Goal: Transaction & Acquisition: Purchase product/service

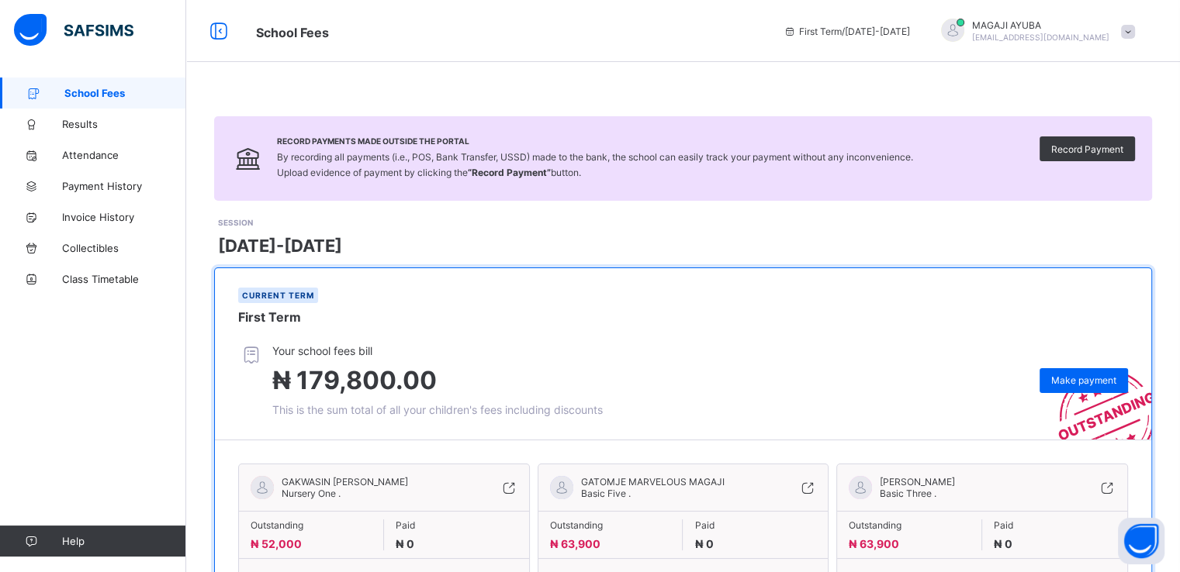
scroll to position [90, 0]
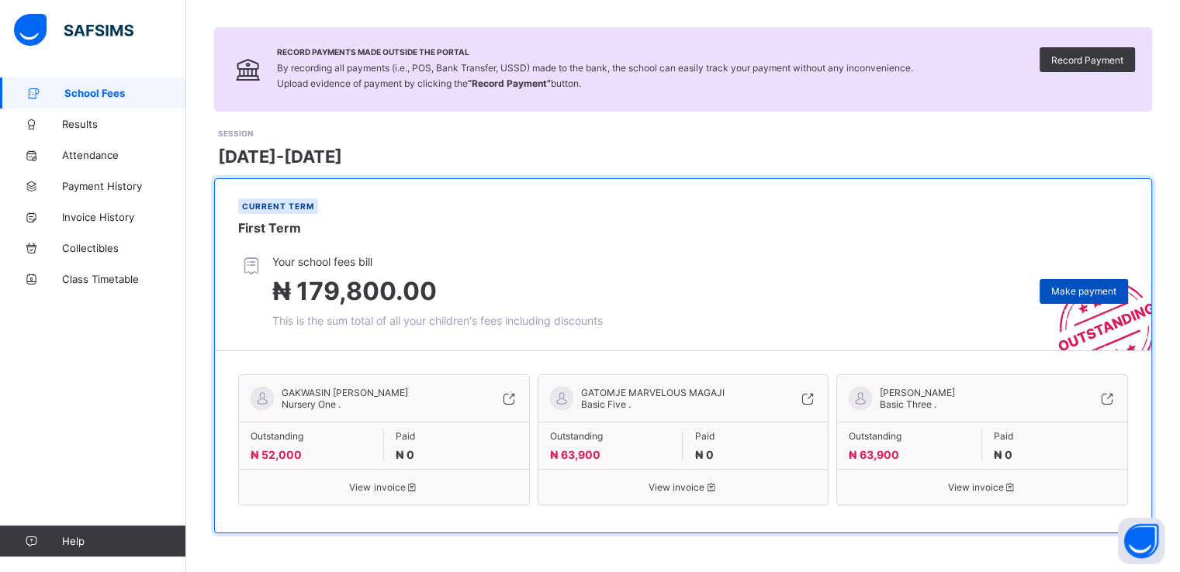
click at [1098, 292] on span "Make payment" at bounding box center [1083, 291] width 65 height 12
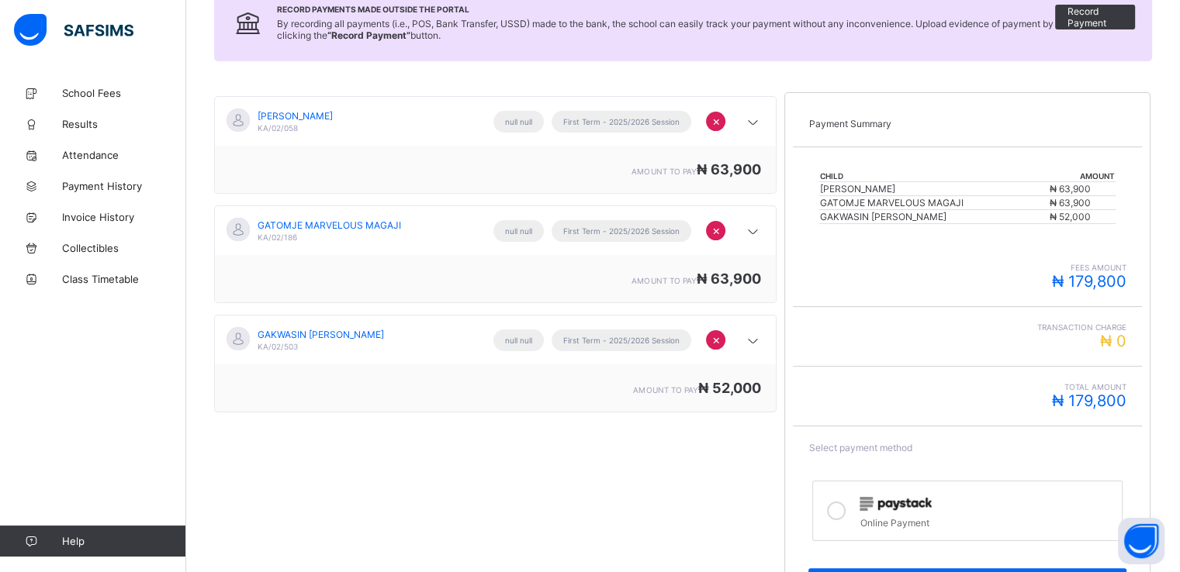
scroll to position [251, 0]
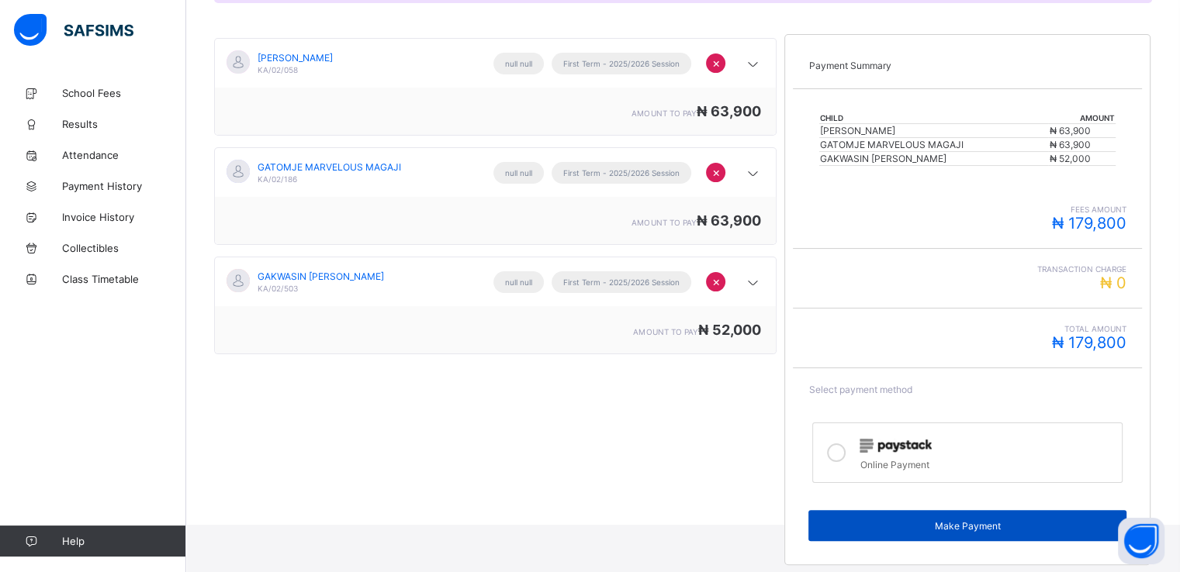
click at [958, 522] on span "Make Payment" at bounding box center [967, 527] width 295 height 12
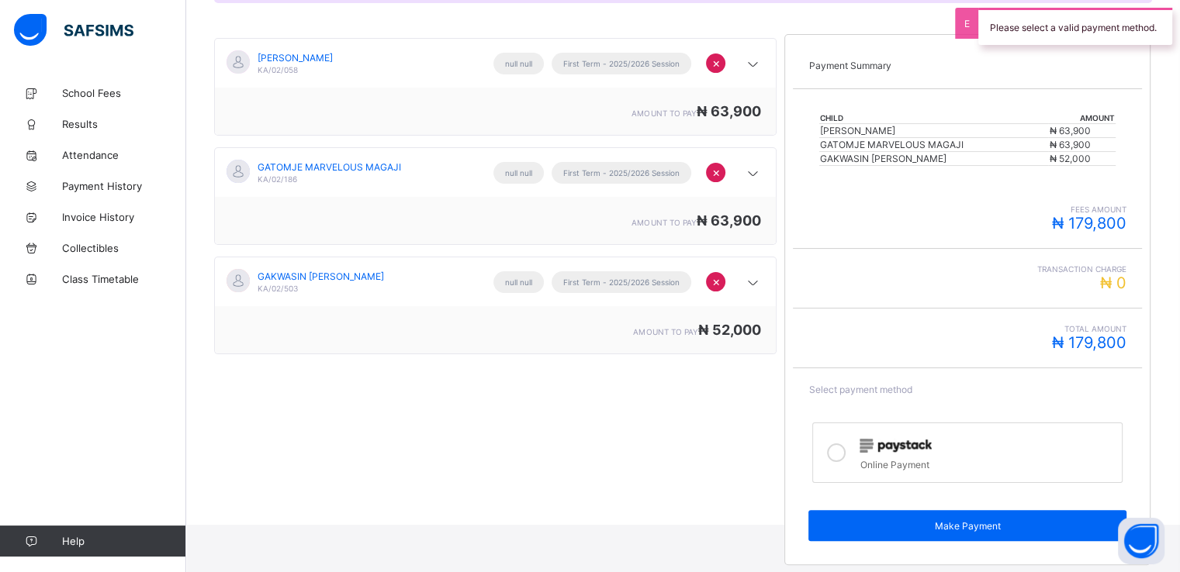
click at [841, 448] on icon at bounding box center [836, 453] width 19 height 19
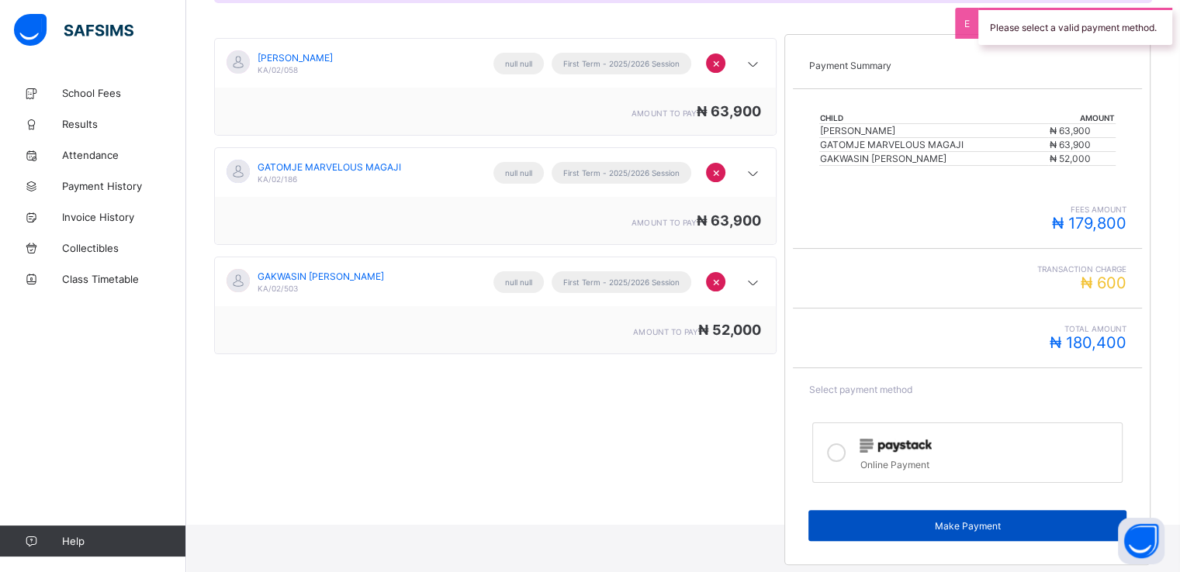
click at [908, 527] on span "Make Payment" at bounding box center [967, 527] width 295 height 12
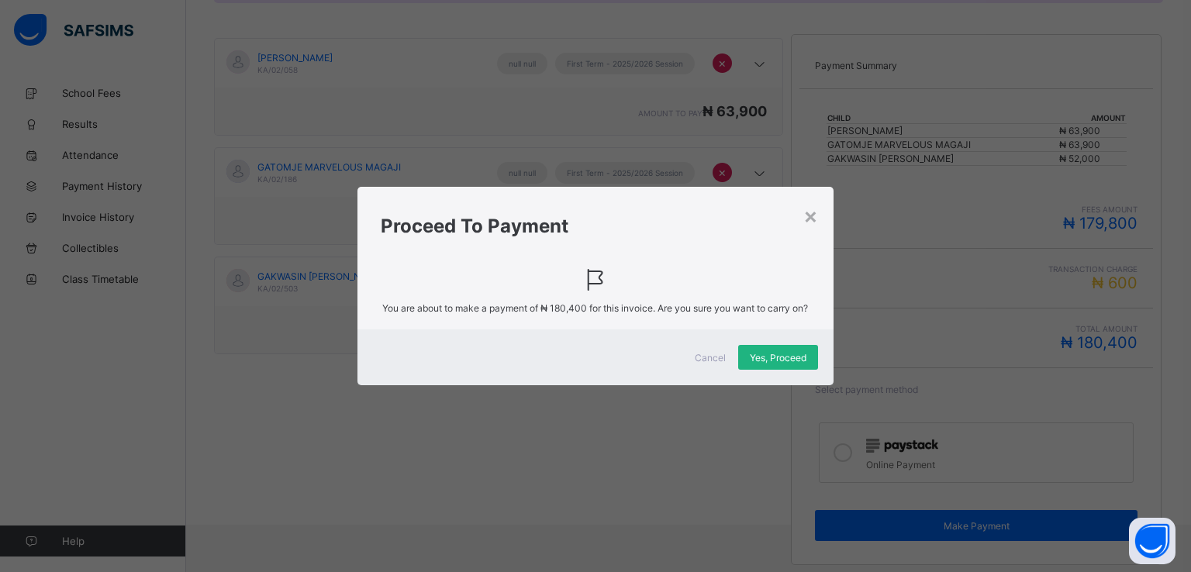
click at [780, 363] on span "Yes, Proceed" at bounding box center [778, 358] width 57 height 12
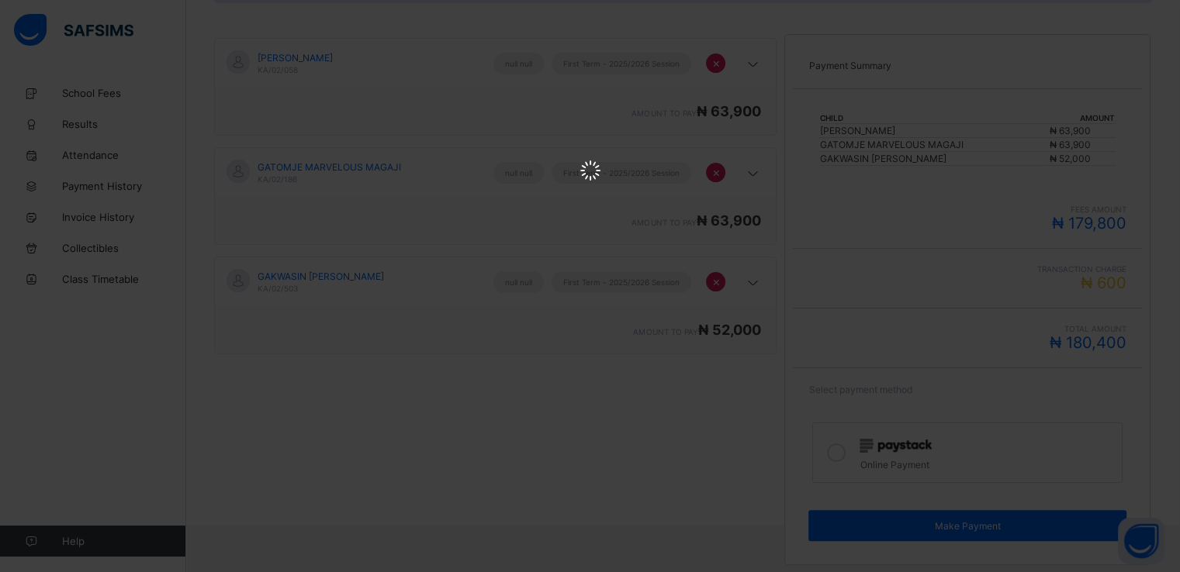
scroll to position [0, 0]
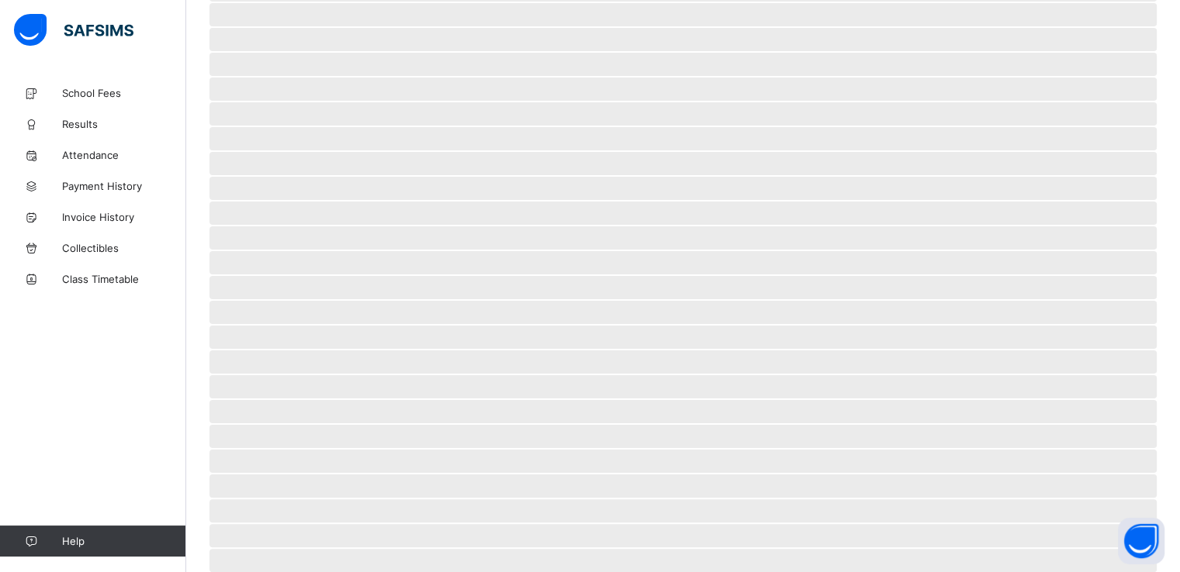
scroll to position [42, 0]
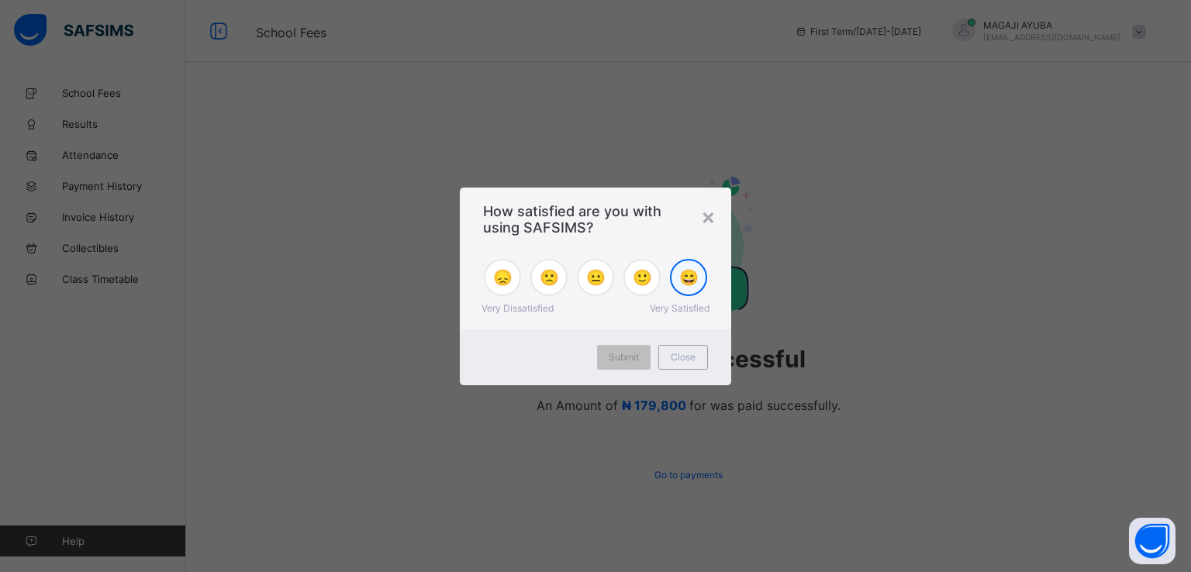
click at [684, 289] on div "😄" at bounding box center [688, 277] width 37 height 37
click at [624, 354] on span "Submit" at bounding box center [624, 357] width 30 height 12
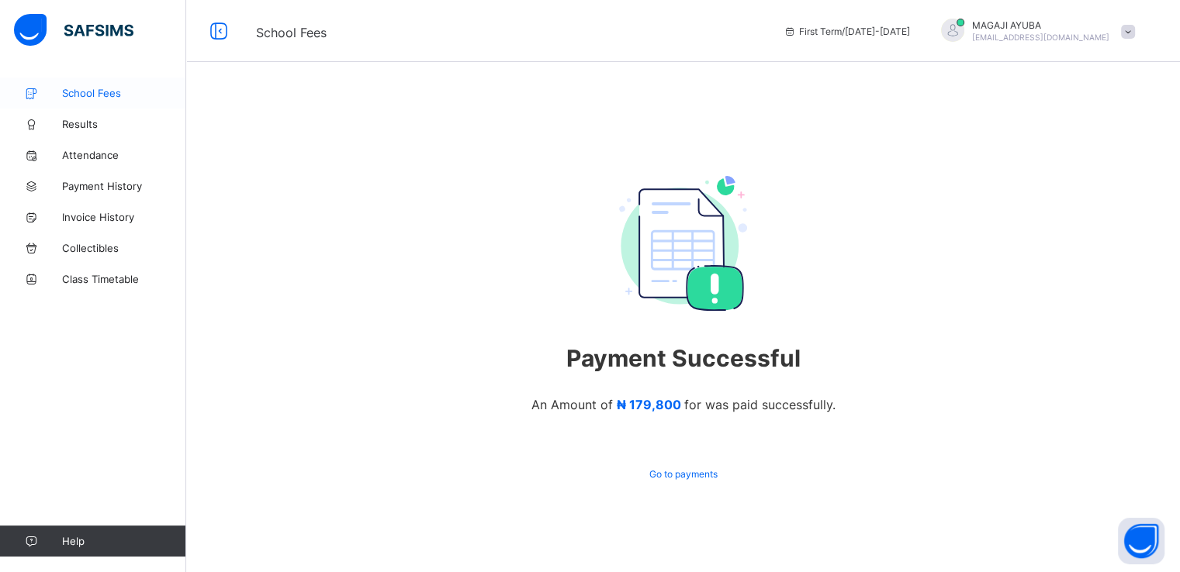
click at [130, 88] on span "School Fees" at bounding box center [124, 93] width 124 height 12
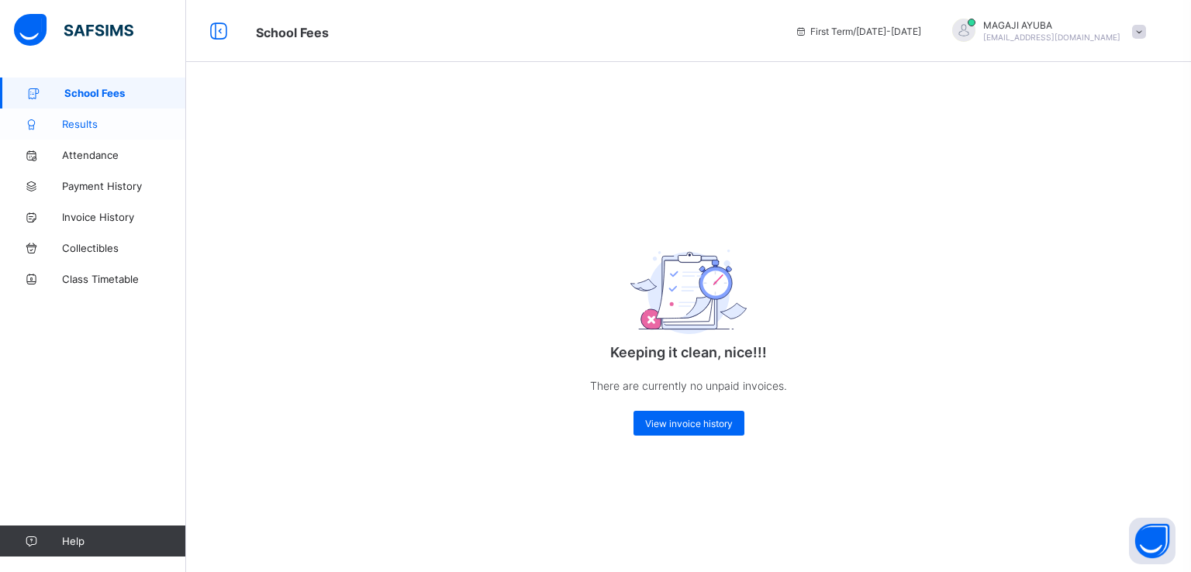
click at [93, 124] on span "Results" at bounding box center [124, 124] width 124 height 12
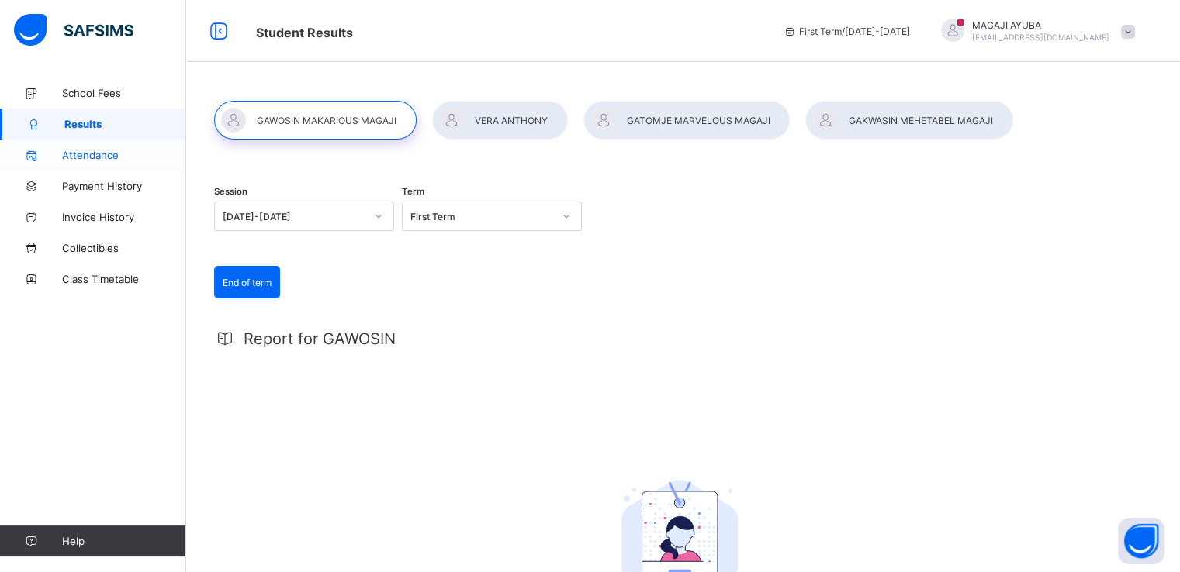
click at [112, 159] on span "Attendance" at bounding box center [124, 155] width 124 height 12
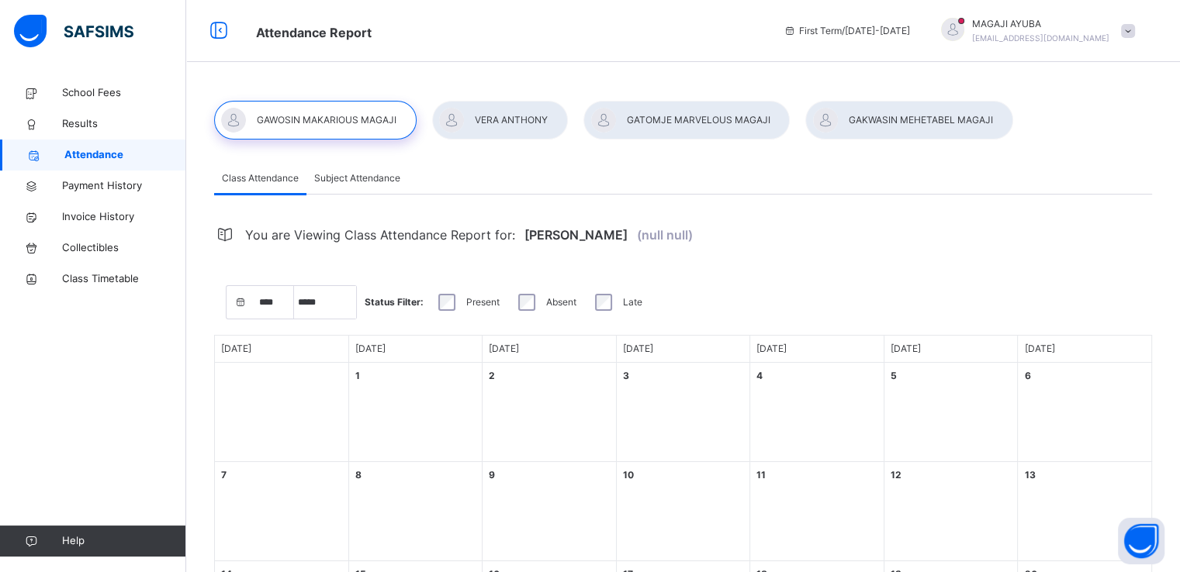
select select "****"
select select "*"
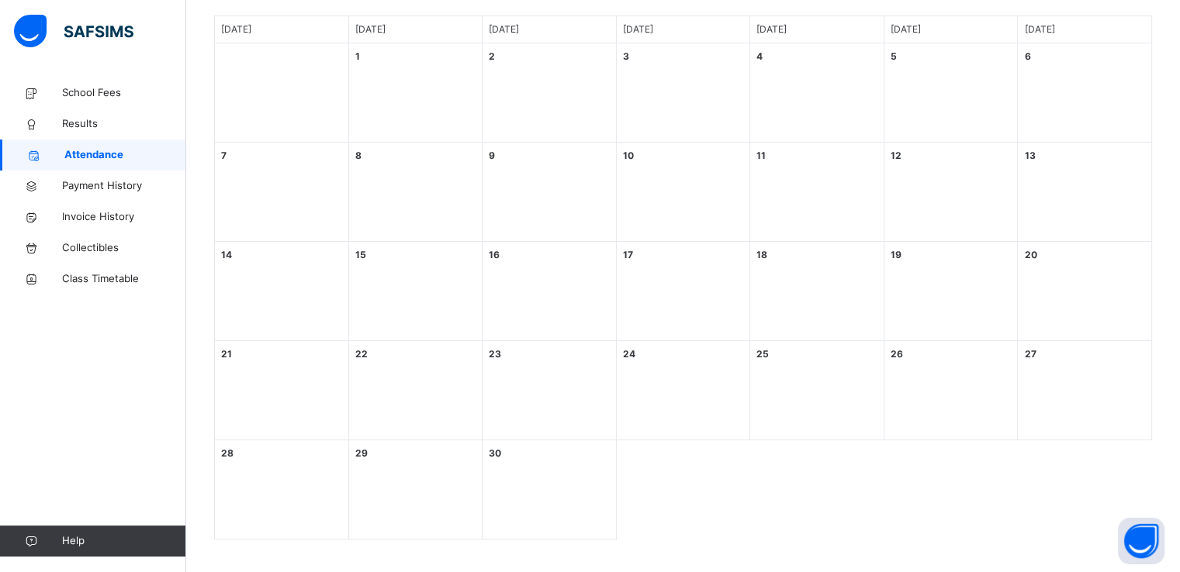
scroll to position [325, 0]
